Goal: Task Accomplishment & Management: Manage account settings

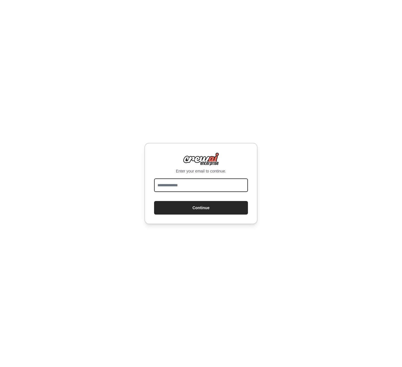
drag, startPoint x: 0, startPoint y: 0, endPoint x: 205, endPoint y: 184, distance: 275.7
click at [205, 184] on input "email" at bounding box center [201, 186] width 94 height 14
type input "**********"
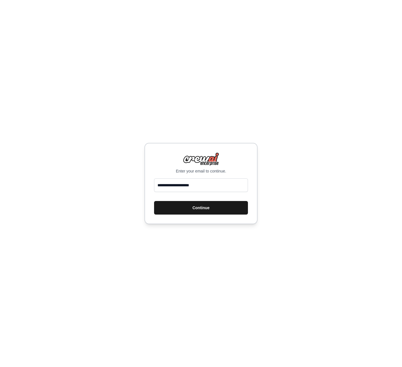
click at [202, 208] on button "Continue" at bounding box center [201, 208] width 94 height 14
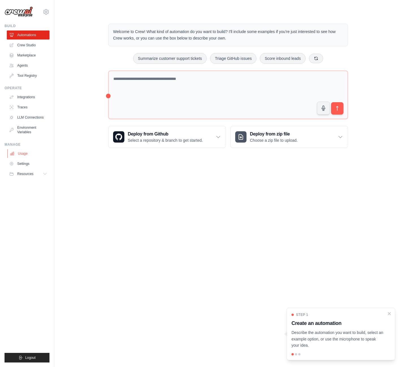
click at [24, 154] on link "Usage" at bounding box center [28, 153] width 43 height 9
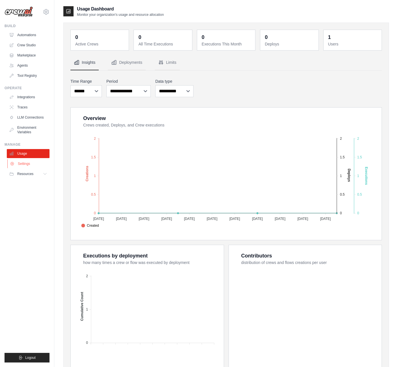
click at [29, 163] on link "Settings" at bounding box center [28, 163] width 43 height 9
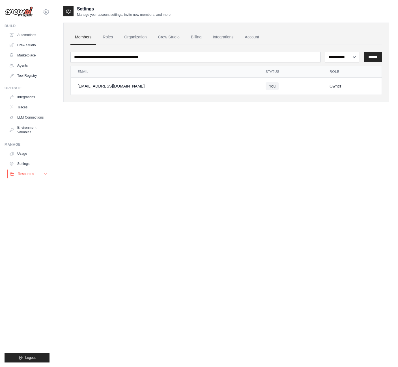
click at [29, 175] on span "Resources" at bounding box center [26, 174] width 16 height 5
click at [25, 37] on link "Automations" at bounding box center [28, 35] width 43 height 9
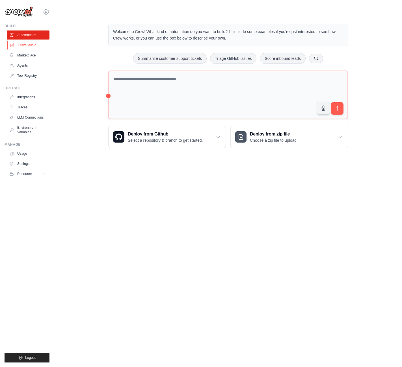
click at [26, 44] on link "Crew Studio" at bounding box center [28, 45] width 43 height 9
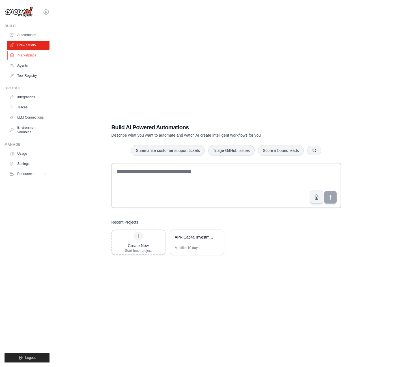
click at [26, 54] on link "Marketplace" at bounding box center [28, 55] width 43 height 9
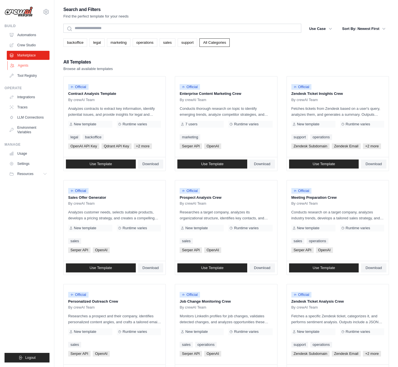
click at [26, 65] on link "Agents" at bounding box center [28, 65] width 43 height 9
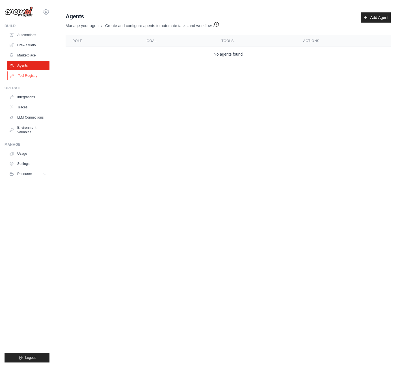
click at [26, 75] on link "Tool Registry" at bounding box center [28, 75] width 43 height 9
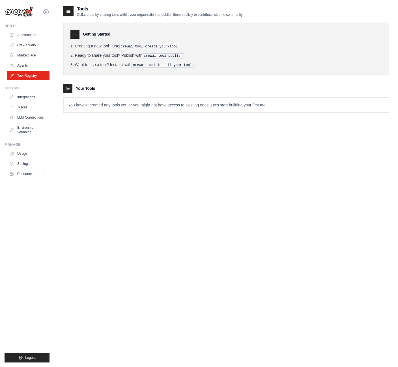
click at [47, 12] on icon at bounding box center [46, 11] width 7 height 7
click at [35, 38] on link "Settings" at bounding box center [46, 38] width 50 height 10
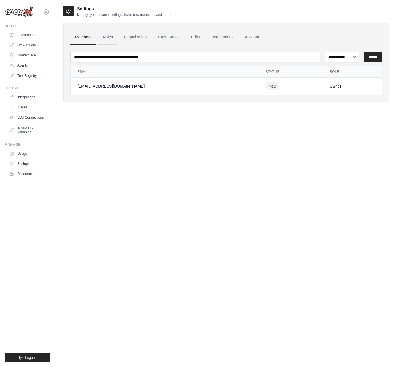
click at [106, 40] on link "Roles" at bounding box center [107, 37] width 19 height 15
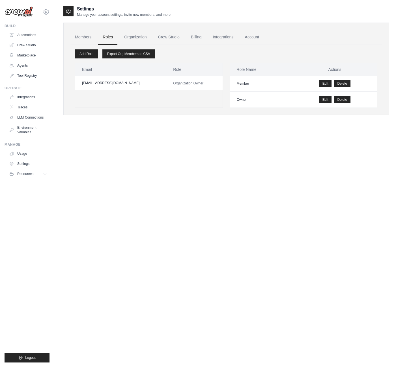
click at [107, 37] on link "Roles" at bounding box center [107, 37] width 19 height 15
click at [141, 36] on link "Organization" at bounding box center [135, 37] width 31 height 15
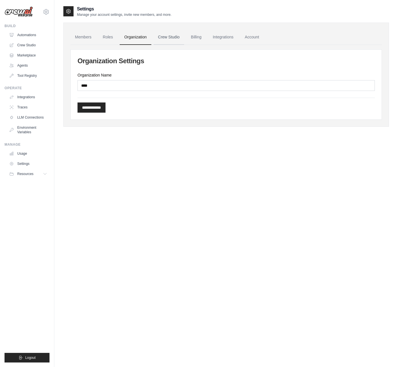
click at [172, 39] on link "Crew Studio" at bounding box center [168, 37] width 31 height 15
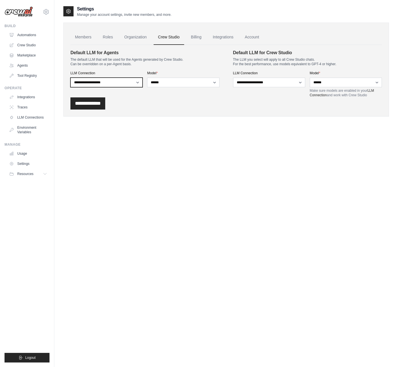
click at [136, 81] on select "**********" at bounding box center [106, 83] width 72 height 10
click at [196, 36] on link "Billing" at bounding box center [196, 37] width 20 height 15
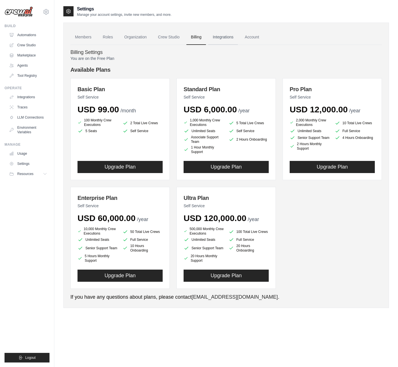
click at [224, 37] on link "Integrations" at bounding box center [223, 37] width 30 height 15
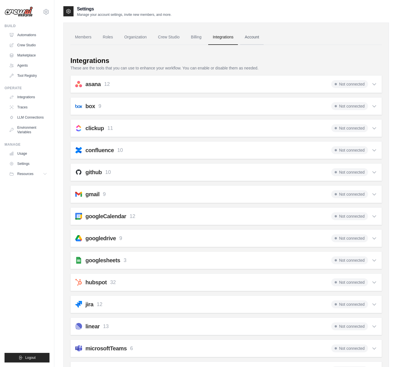
click at [255, 37] on link "Account" at bounding box center [251, 37] width 23 height 15
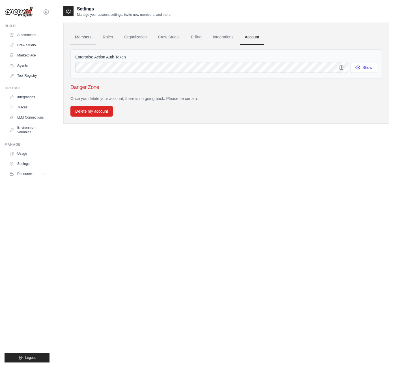
click at [81, 39] on link "Members" at bounding box center [82, 37] width 25 height 15
